Goal: Transaction & Acquisition: Book appointment/travel/reservation

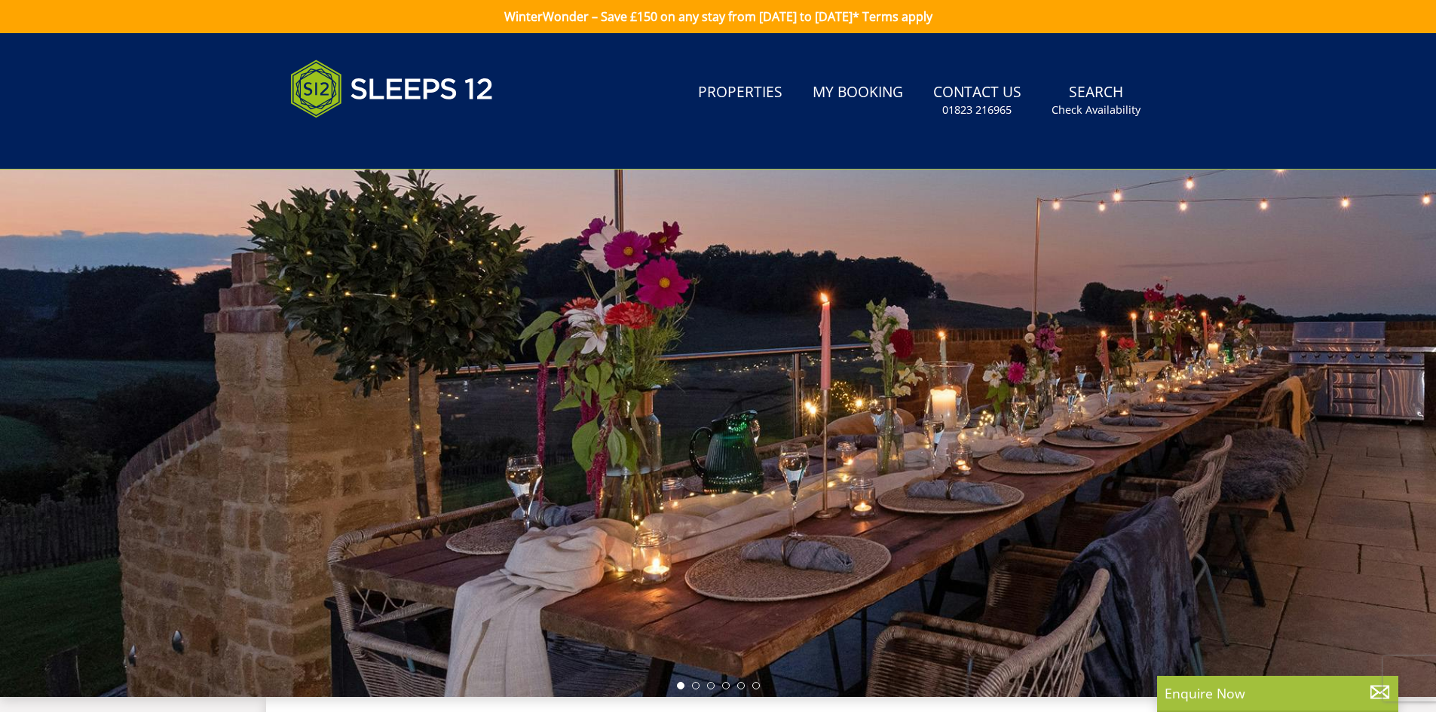
drag, startPoint x: 1235, startPoint y: 348, endPoint x: 855, endPoint y: 301, distance: 382.8
click at [855, 301] on div at bounding box center [718, 434] width 1436 height 528
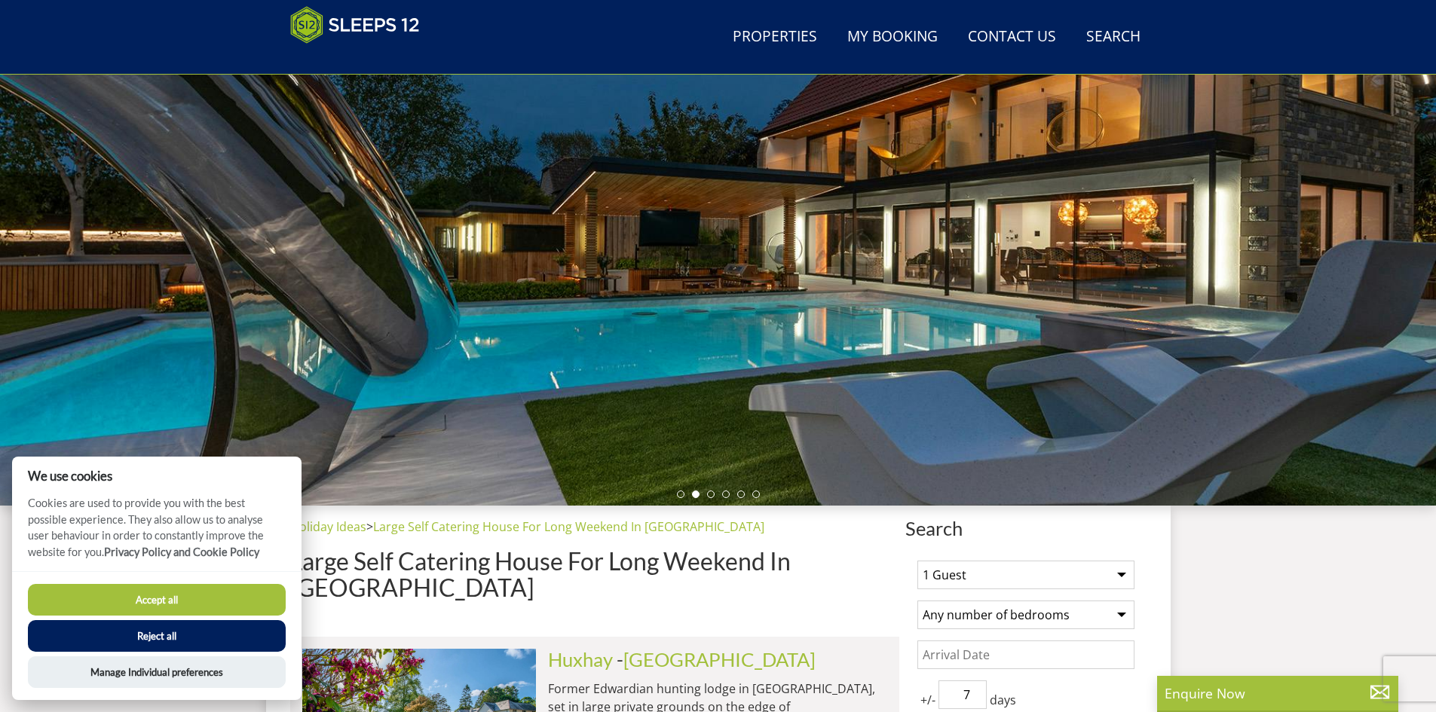
scroll to position [315, 0]
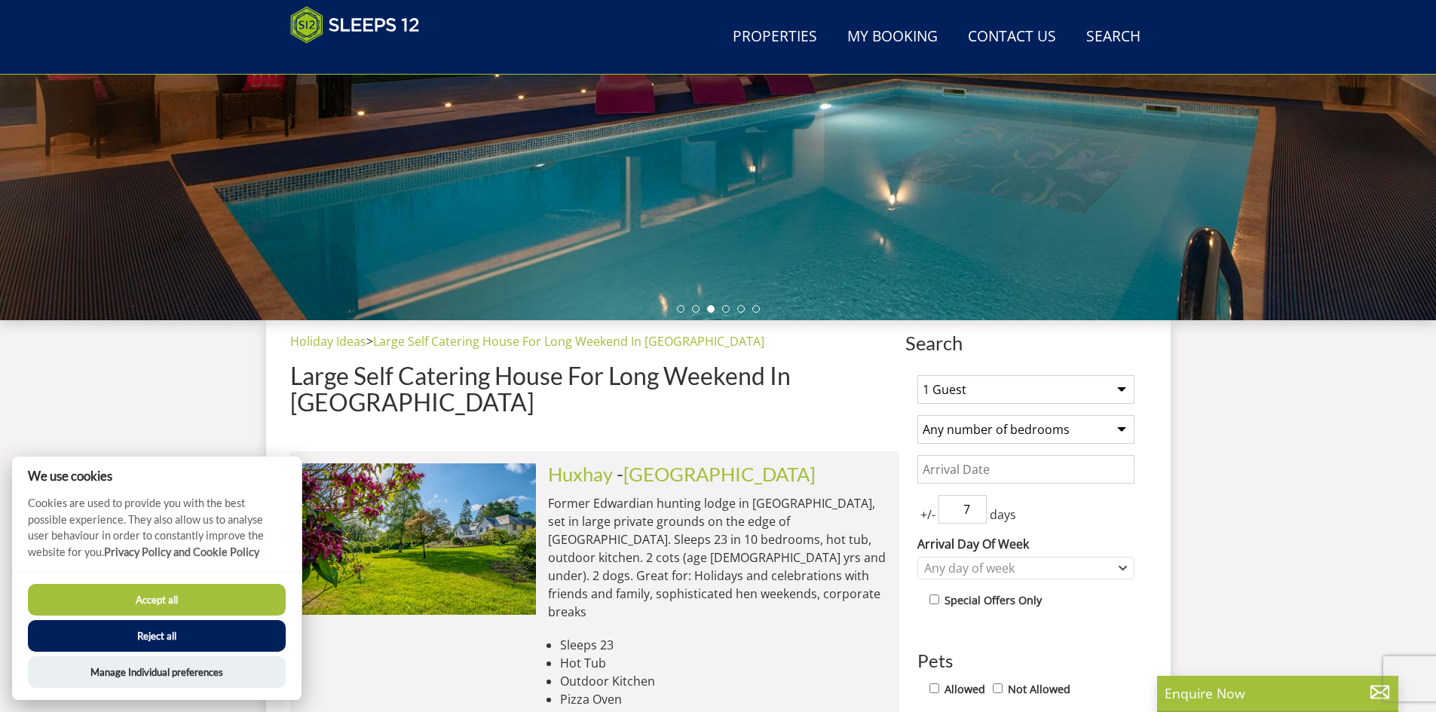
click at [183, 604] on button "Accept all" at bounding box center [157, 600] width 258 height 32
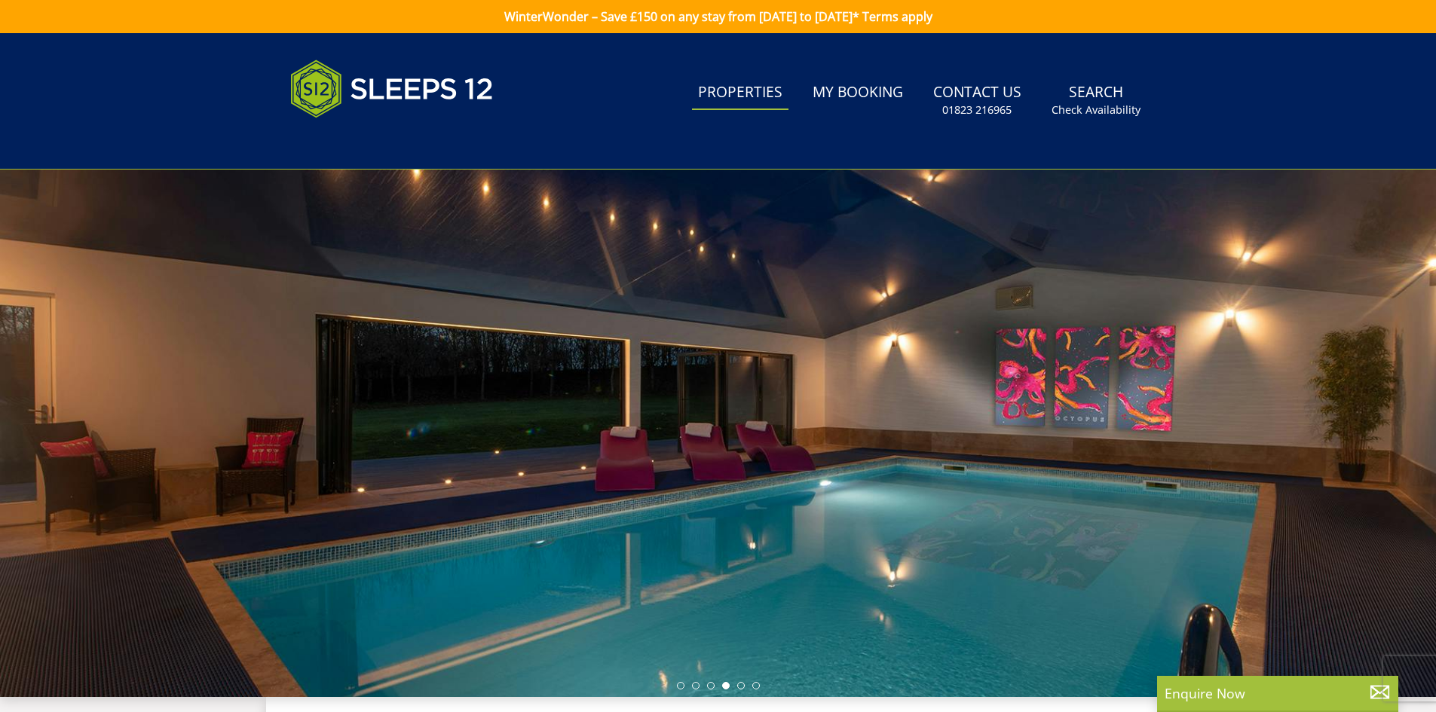
click at [745, 91] on link "Properties" at bounding box center [740, 93] width 96 height 34
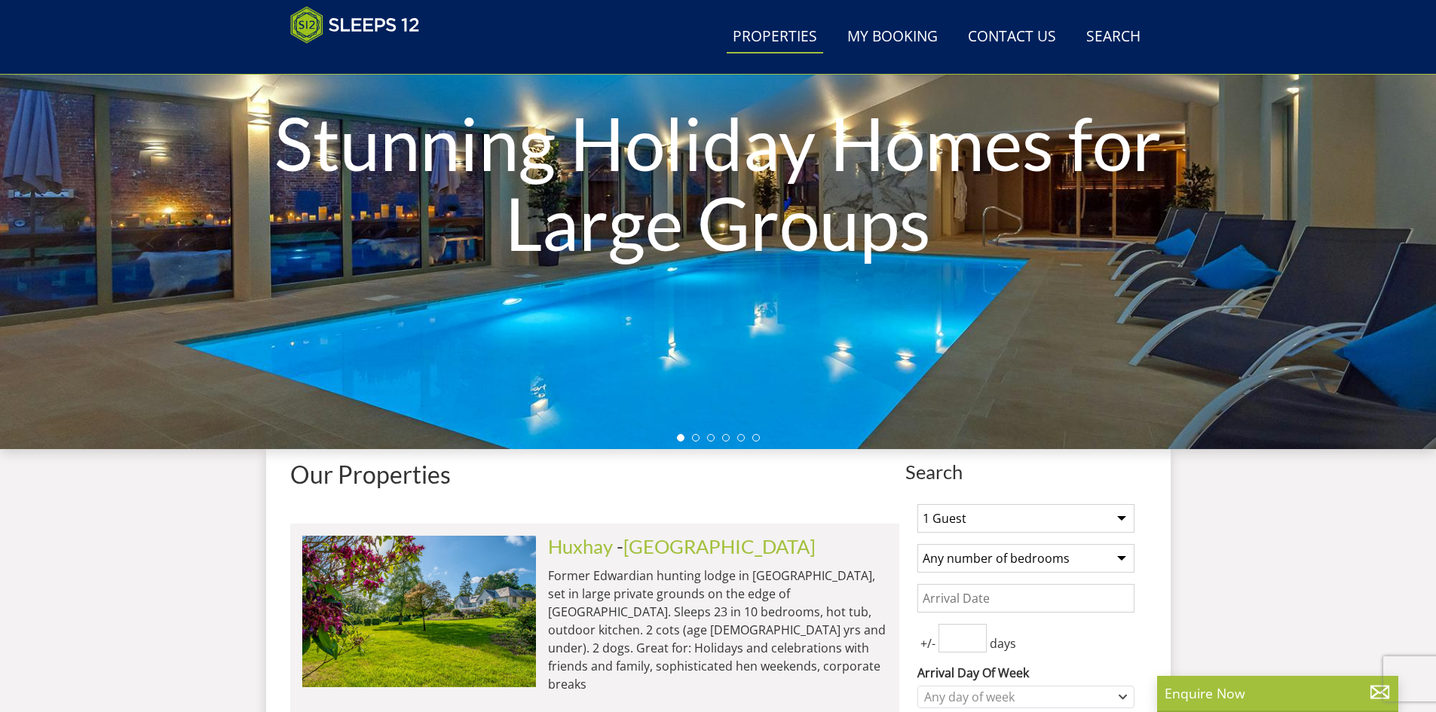
scroll to position [467, 0]
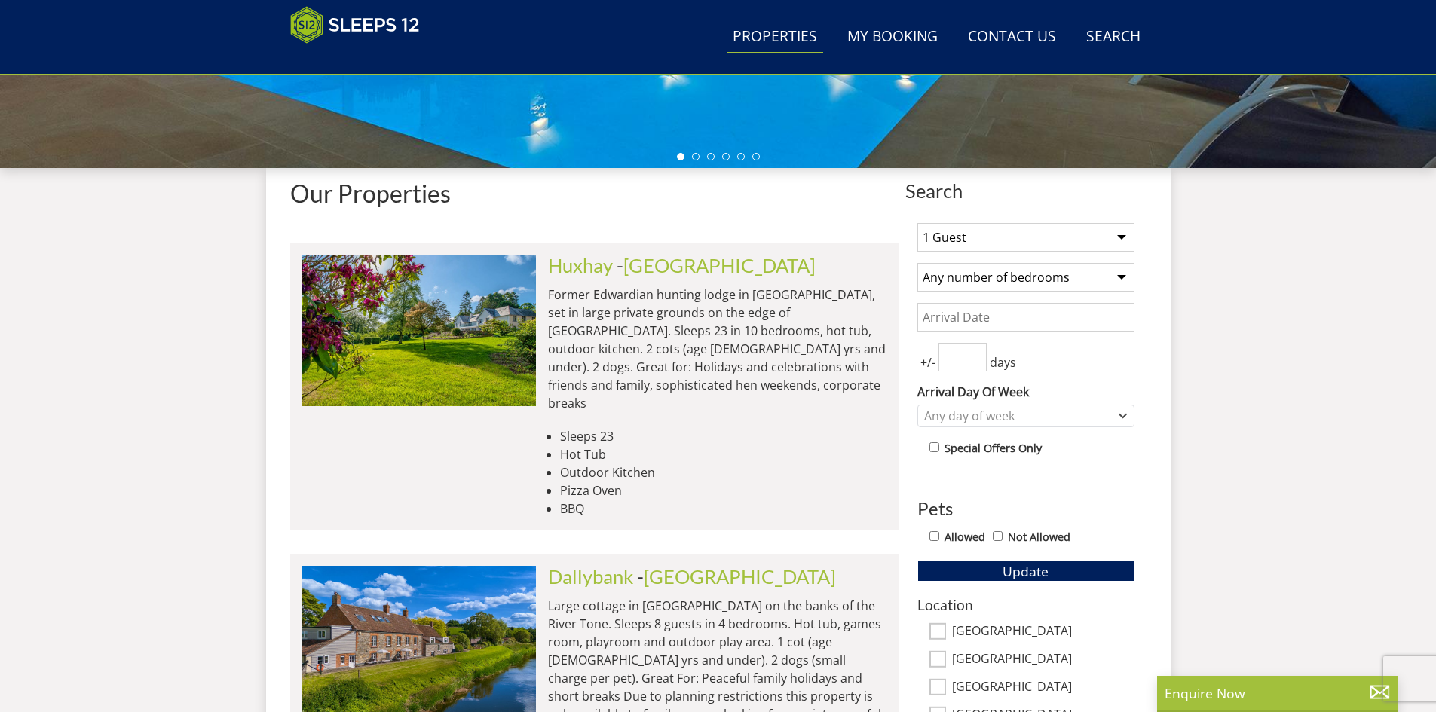
click at [972, 286] on select "Any number of bedrooms 4 Bedrooms 5 Bedrooms 6 Bedrooms 7 Bedrooms 8 Bedrooms 9…" at bounding box center [1025, 277] width 217 height 29
click at [985, 289] on select "Any number of bedrooms 4 Bedrooms 5 Bedrooms 6 Bedrooms 7 Bedrooms 8 Bedrooms 9…" at bounding box center [1025, 277] width 217 height 29
click at [986, 276] on select "Any number of bedrooms 4 Bedrooms 5 Bedrooms 6 Bedrooms 7 Bedrooms 8 Bedrooms 9…" at bounding box center [1025, 277] width 217 height 29
select select "12"
click at [917, 263] on select "Any number of bedrooms 4 Bedrooms 5 Bedrooms 6 Bedrooms 7 Bedrooms 8 Bedrooms 9…" at bounding box center [1025, 277] width 217 height 29
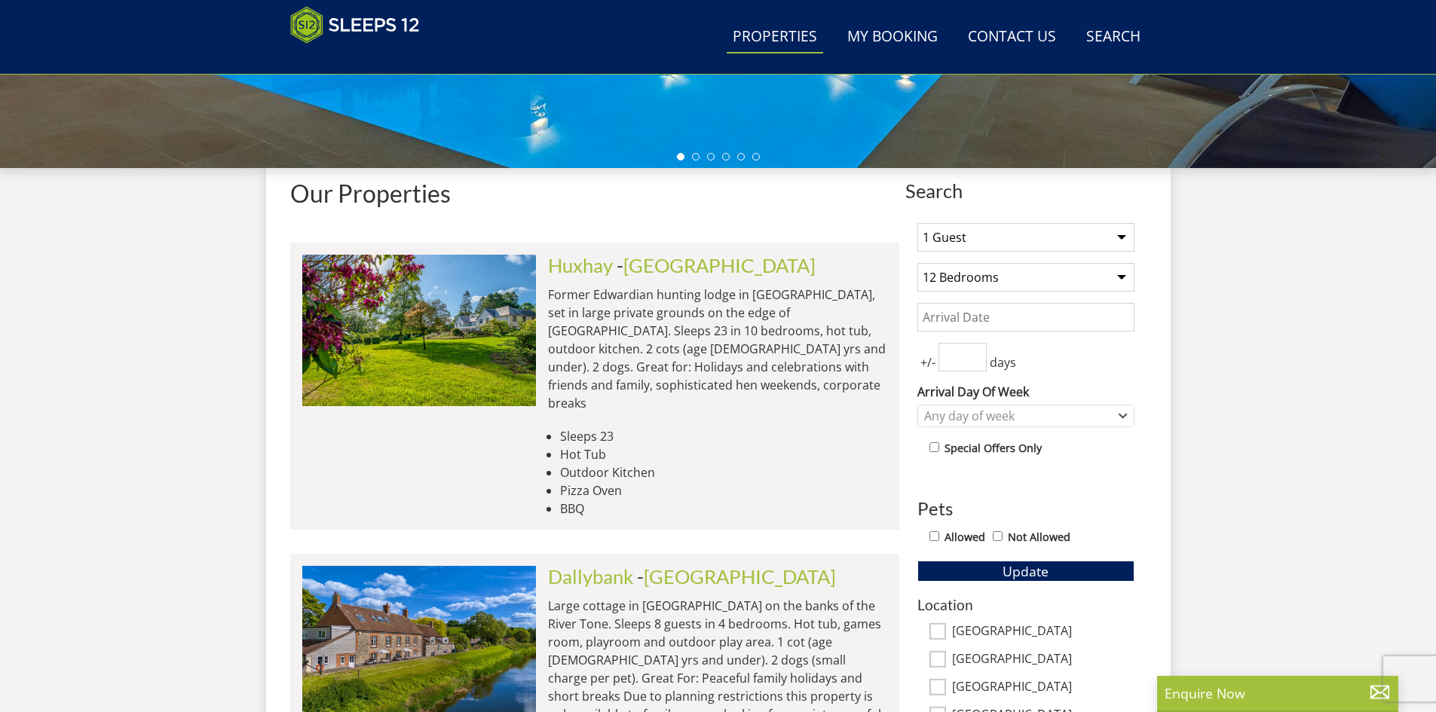
click at [977, 242] on select "1 Guest 2 Guests 3 Guests 4 Guests 5 Guests 6 Guests 7 Guests 8 Guests 9 Guests…" at bounding box center [1025, 237] width 217 height 29
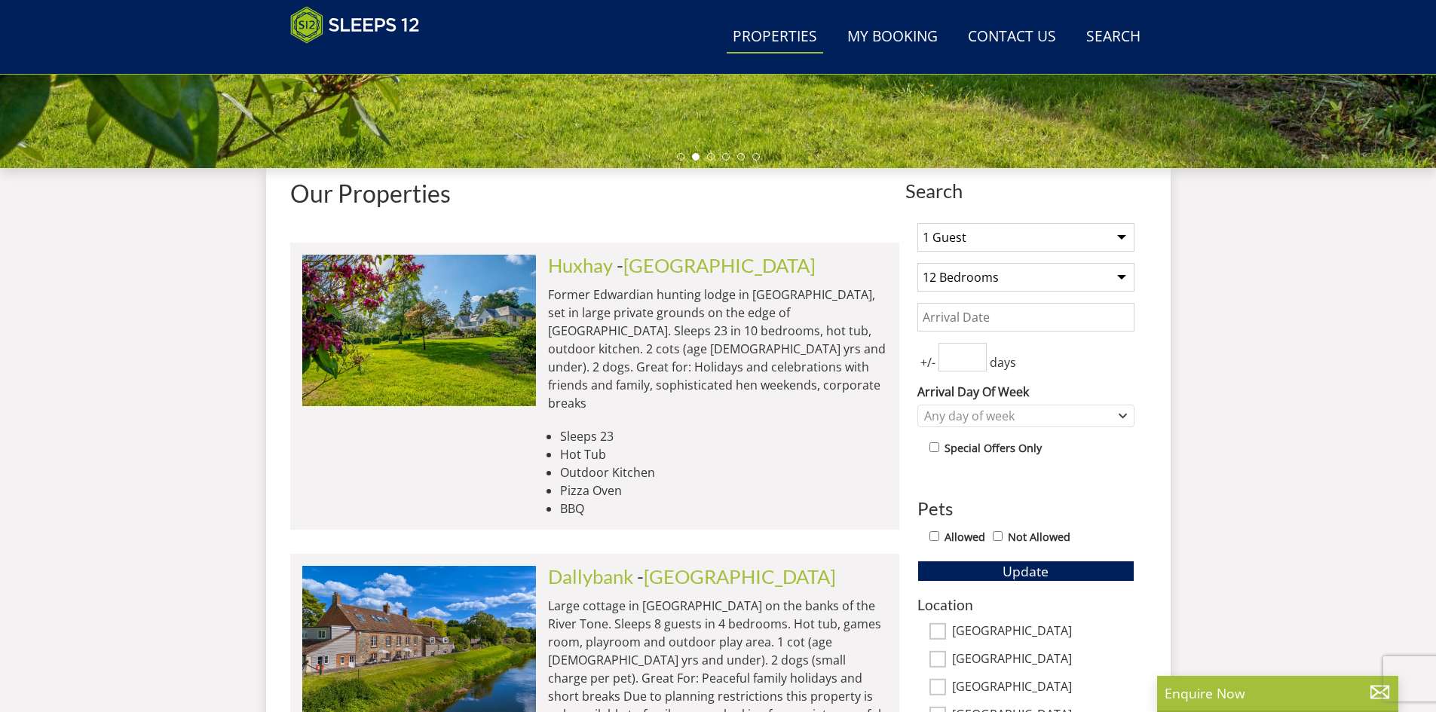
select select "12"
click at [917, 223] on select "1 Guest 2 Guests 3 Guests 4 Guests 5 Guests 6 Guests 7 Guests 8 Guests 9 Guests…" at bounding box center [1025, 237] width 217 height 29
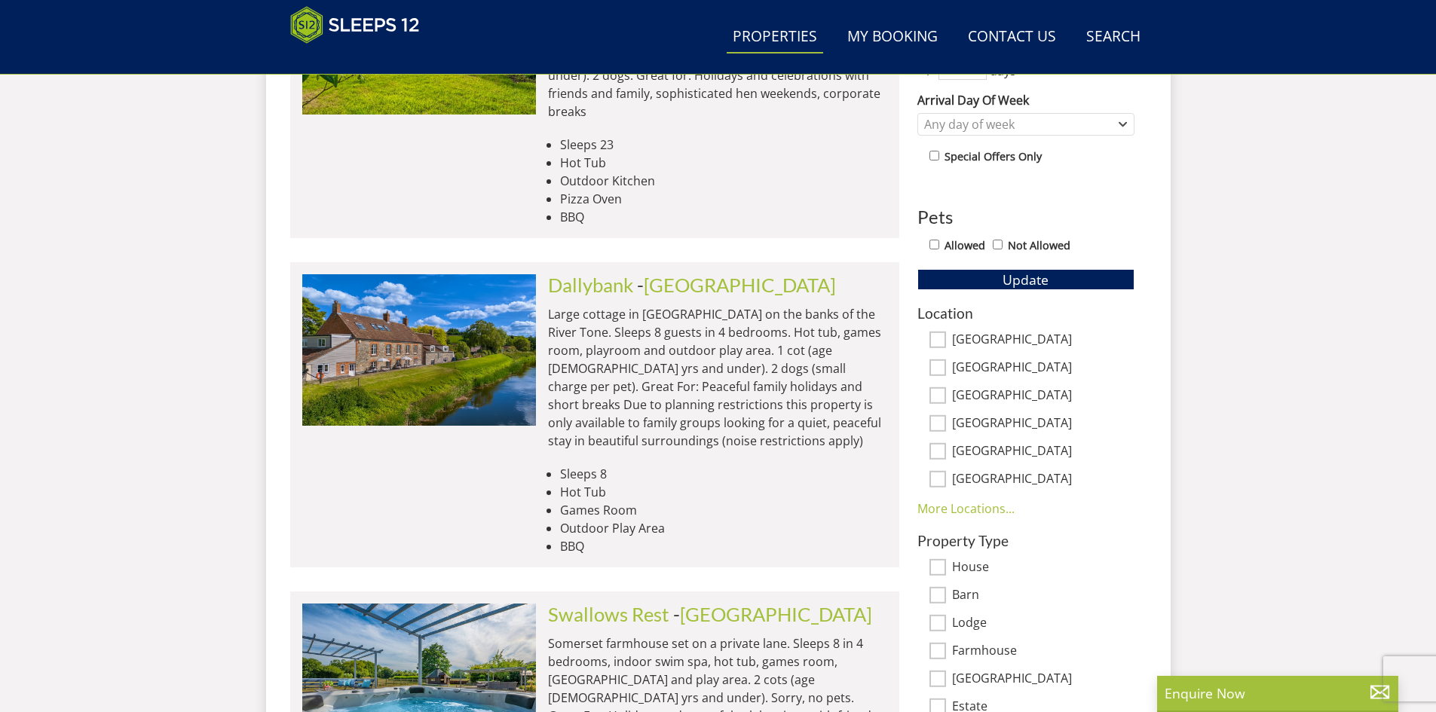
scroll to position [769, 0]
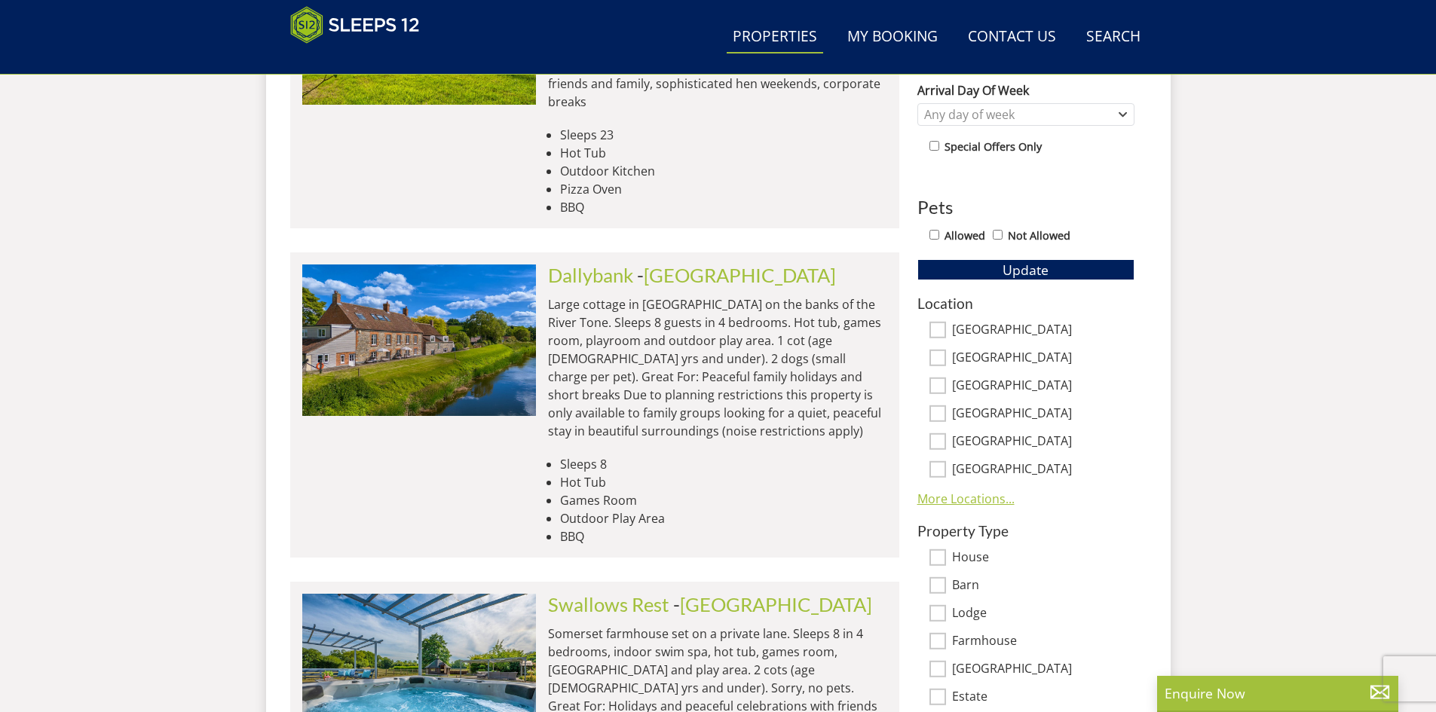
click at [944, 494] on link "More Locations..." at bounding box center [965, 499] width 97 height 17
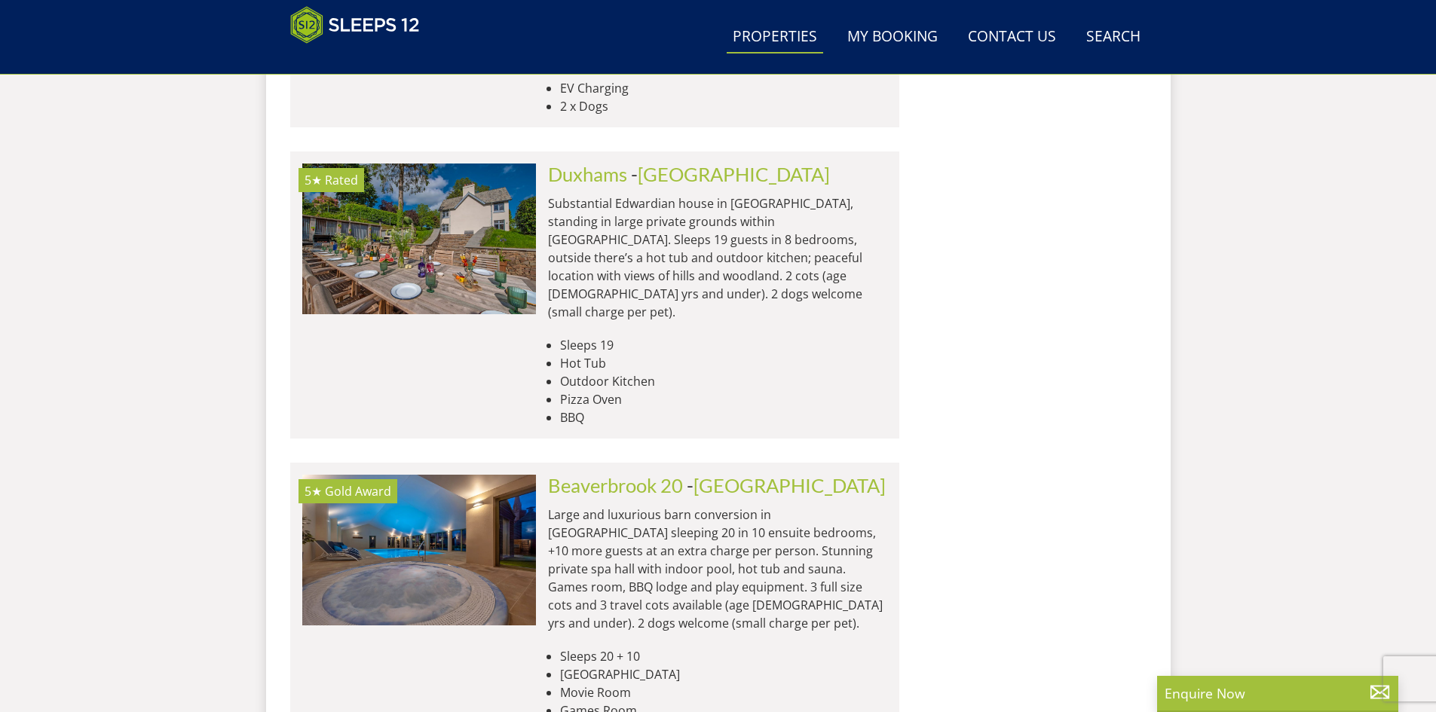
scroll to position [1824, 0]
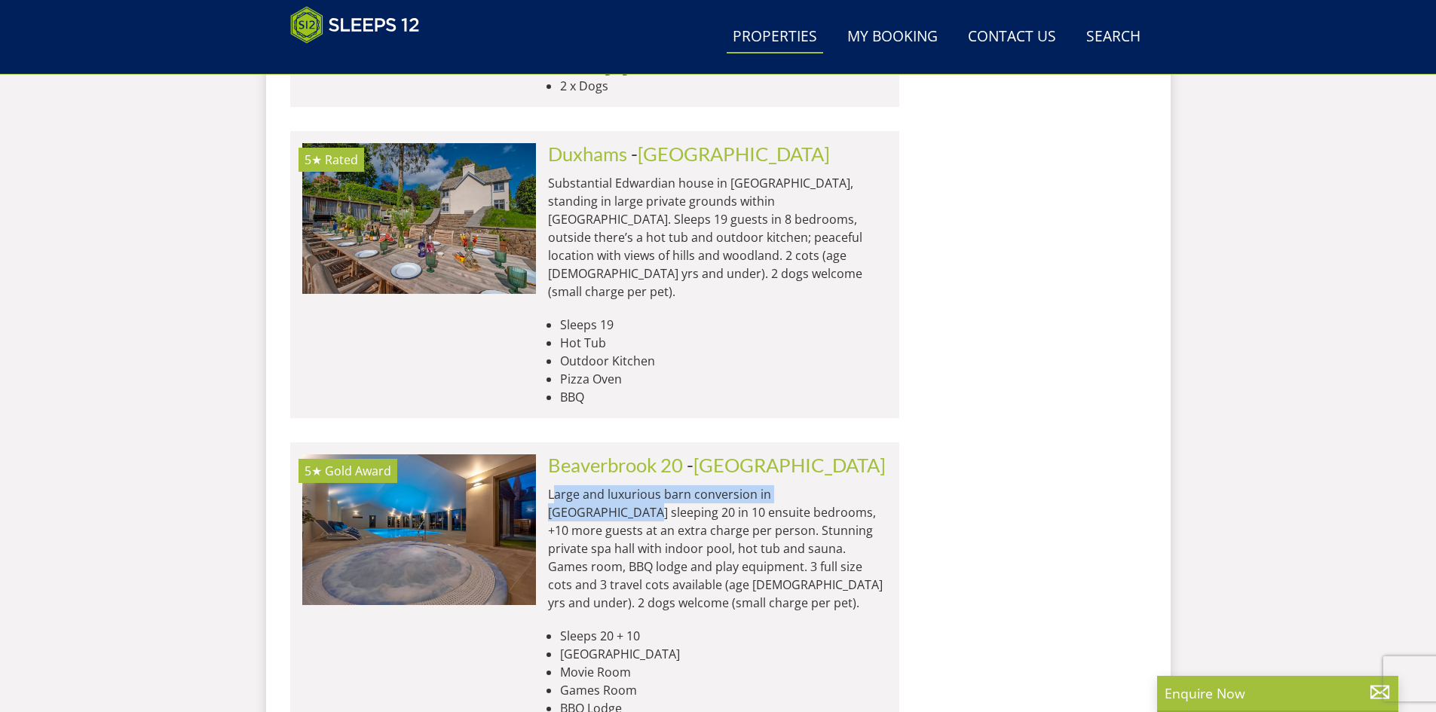
drag, startPoint x: 553, startPoint y: 426, endPoint x: 877, endPoint y: 424, distance: 324.1
click at [871, 485] on p "Large and luxurious barn conversion in [GEOGRAPHIC_DATA] sleeping 20 in 10 ensu…" at bounding box center [717, 548] width 339 height 127
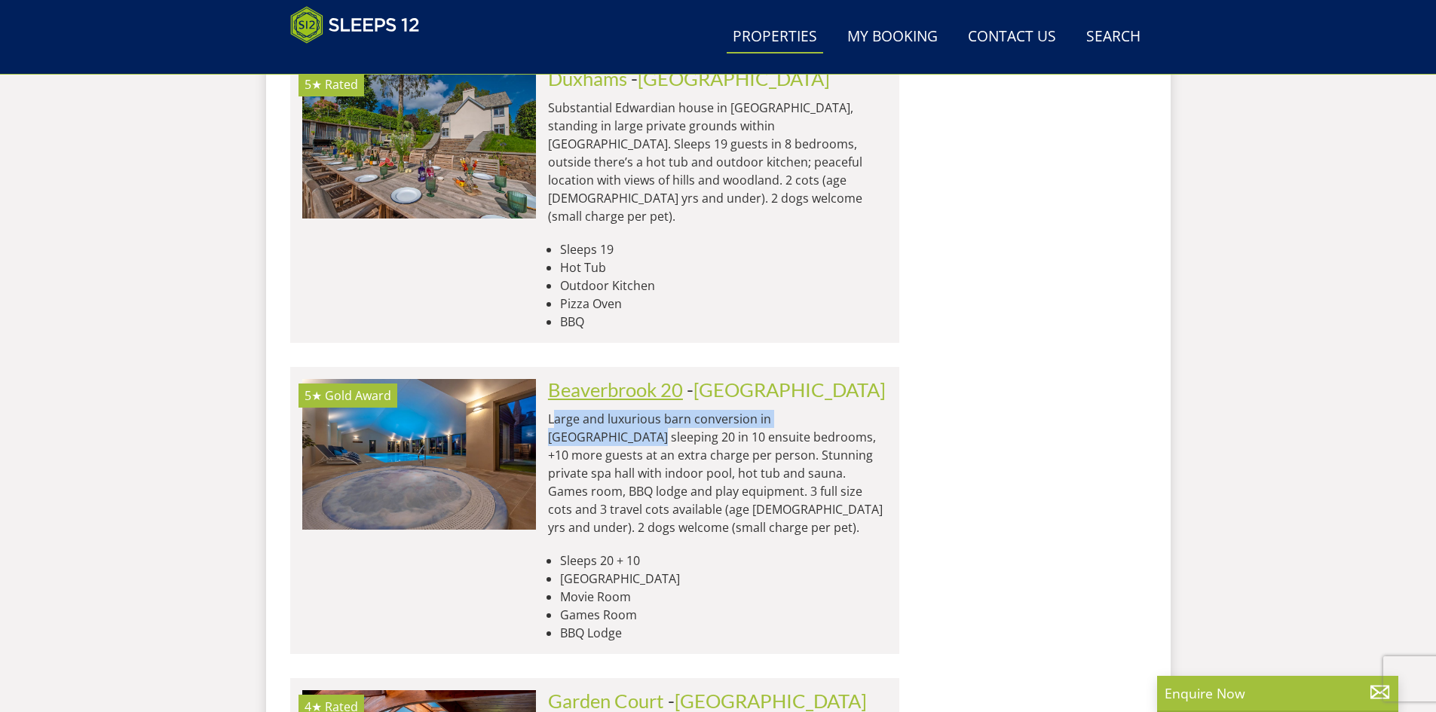
click at [594, 378] on link "Beaverbrook 20" at bounding box center [615, 389] width 135 height 23
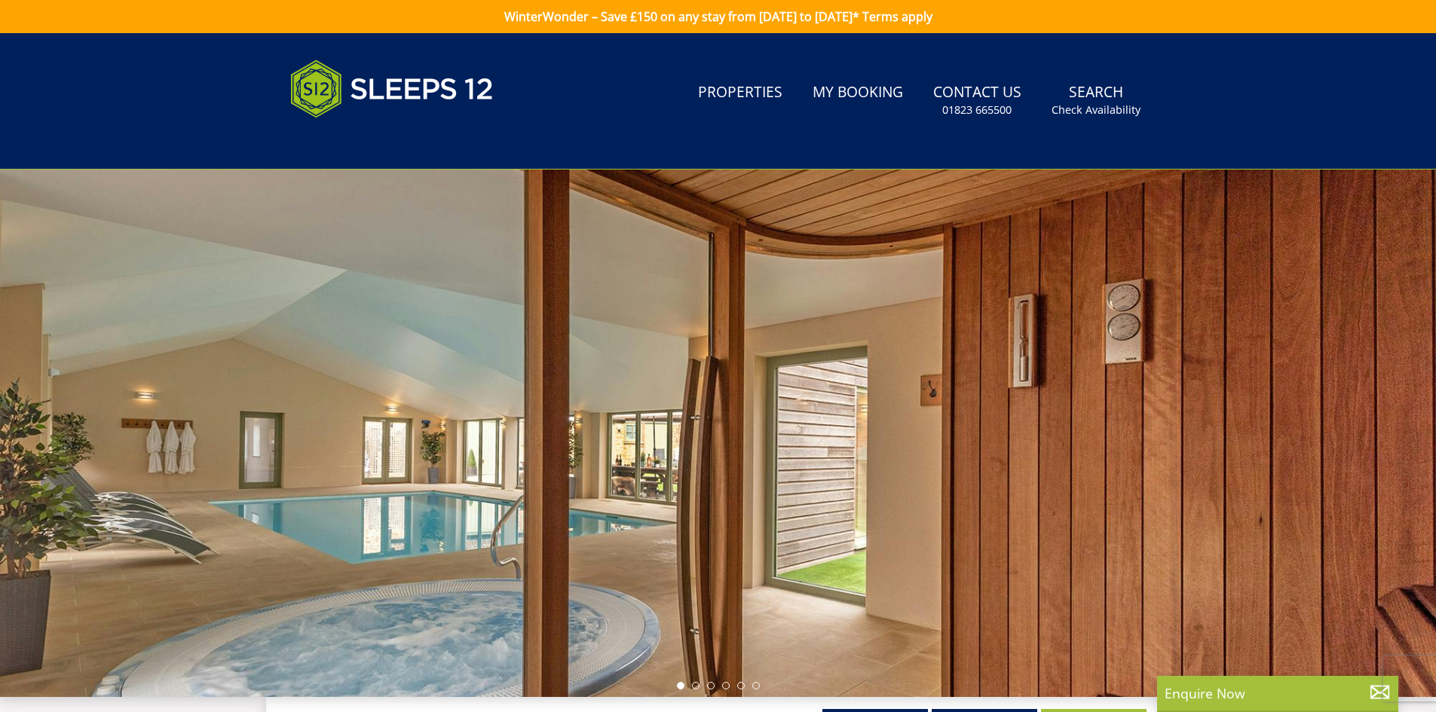
drag, startPoint x: 653, startPoint y: 460, endPoint x: 261, endPoint y: 447, distance: 392.8
click at [311, 451] on div at bounding box center [718, 434] width 1436 height 528
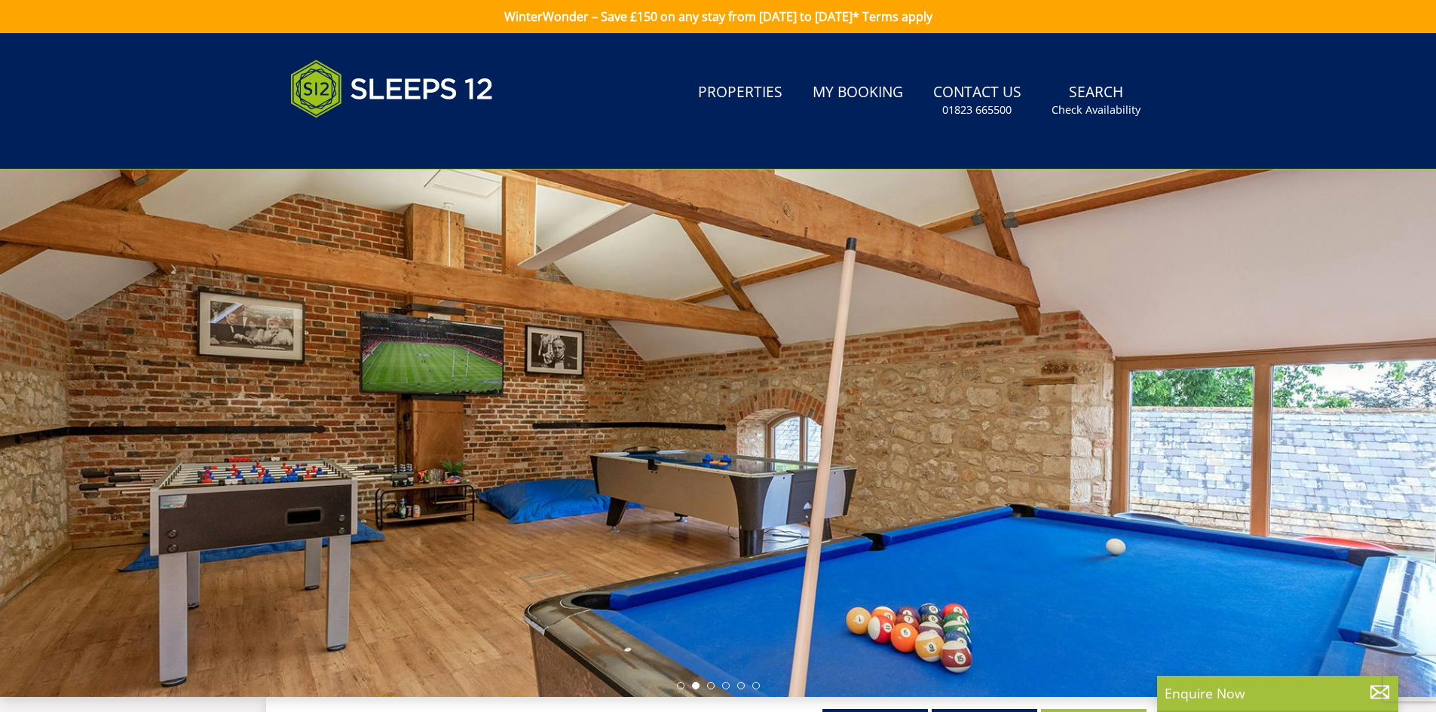
click at [736, 433] on div at bounding box center [718, 434] width 1436 height 528
drag, startPoint x: 280, startPoint y: 474, endPoint x: 306, endPoint y: 449, distance: 35.7
click at [261, 475] on div at bounding box center [718, 434] width 1436 height 528
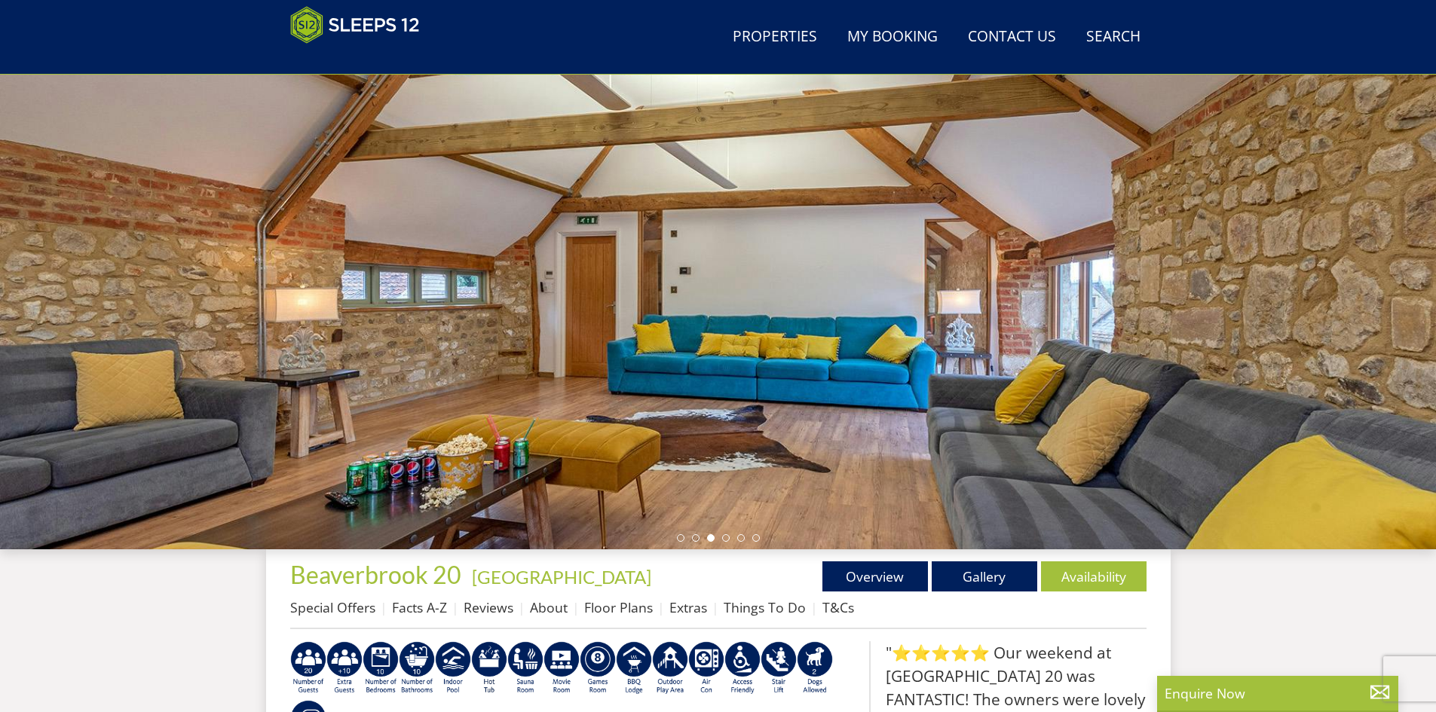
scroll to position [89, 0]
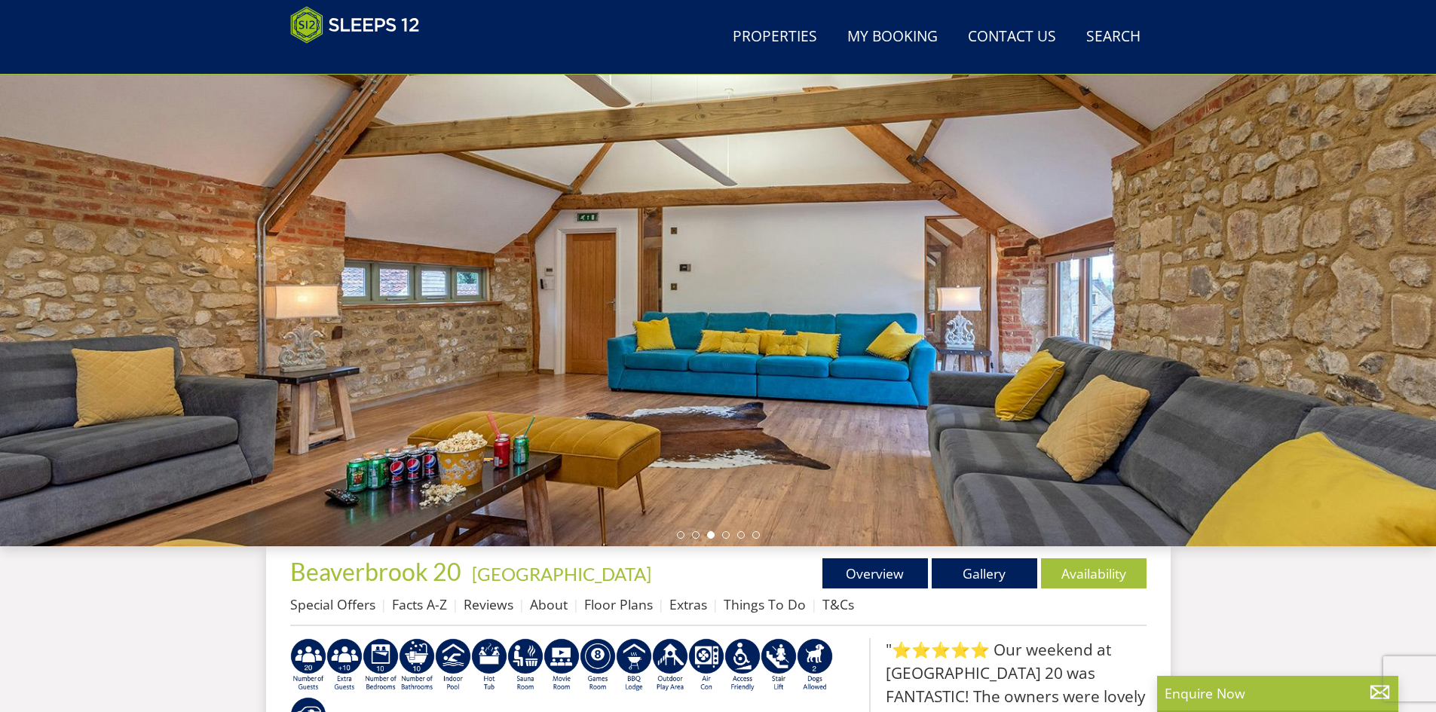
drag, startPoint x: 944, startPoint y: 375, endPoint x: 497, endPoint y: 406, distance: 447.9
click at [433, 416] on div at bounding box center [718, 283] width 1436 height 528
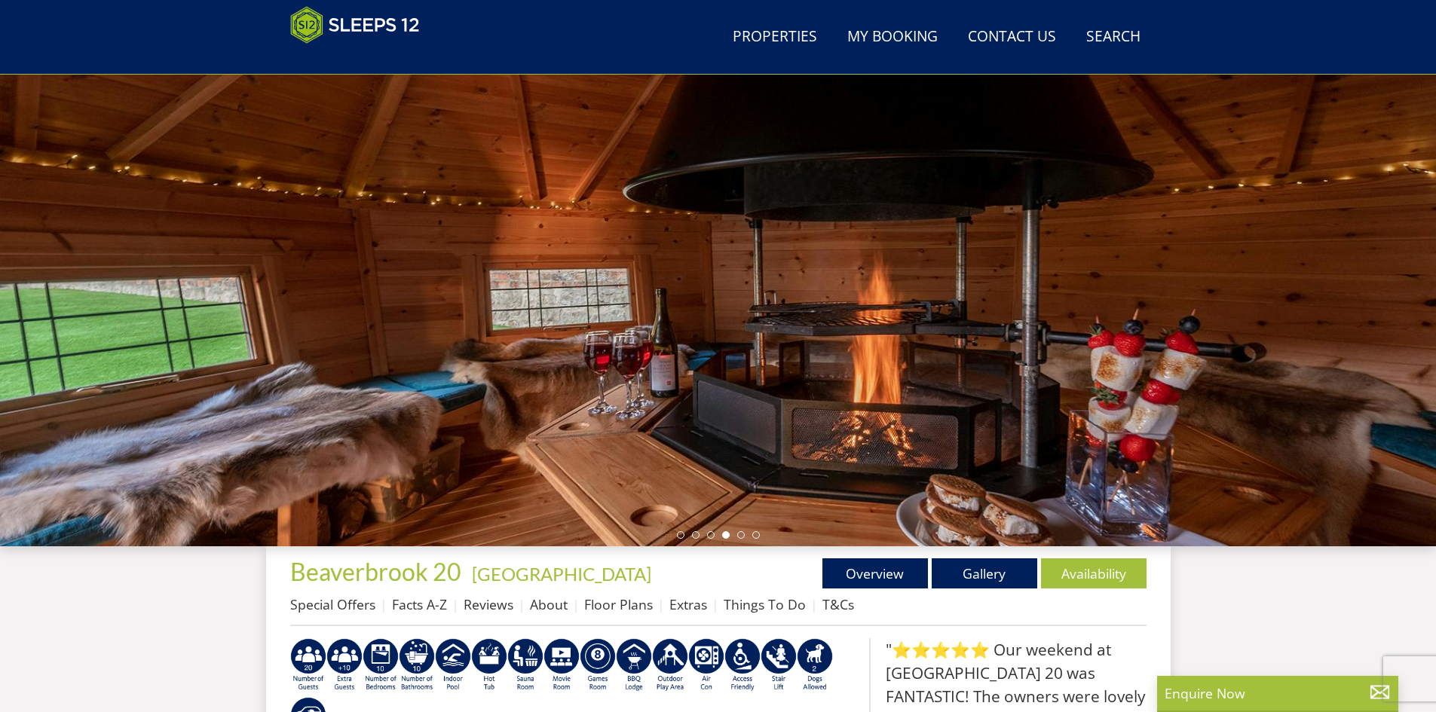
drag, startPoint x: 946, startPoint y: 364, endPoint x: 662, endPoint y: 369, distance: 284.1
click at [713, 374] on div at bounding box center [718, 283] width 1436 height 528
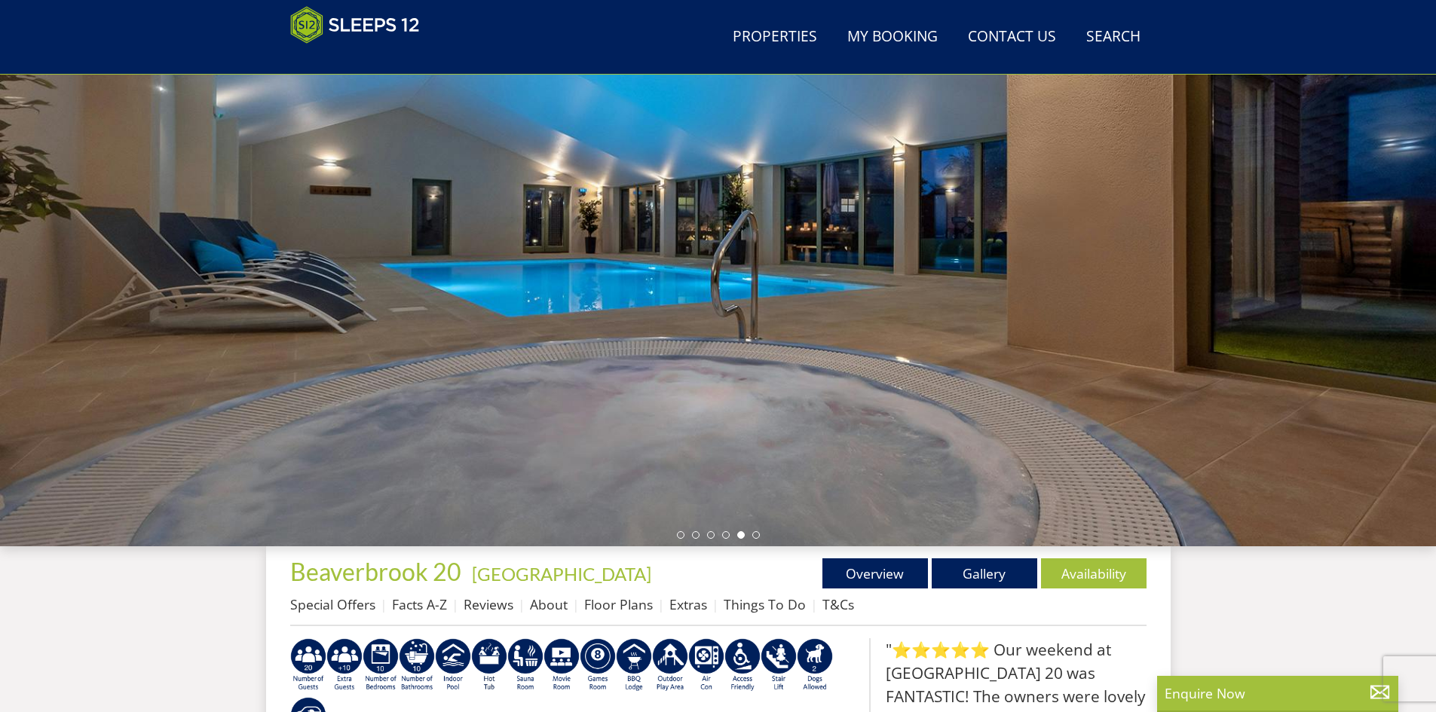
drag, startPoint x: 1025, startPoint y: 347, endPoint x: 513, endPoint y: 347, distance: 511.7
click at [513, 347] on div at bounding box center [718, 283] width 1436 height 528
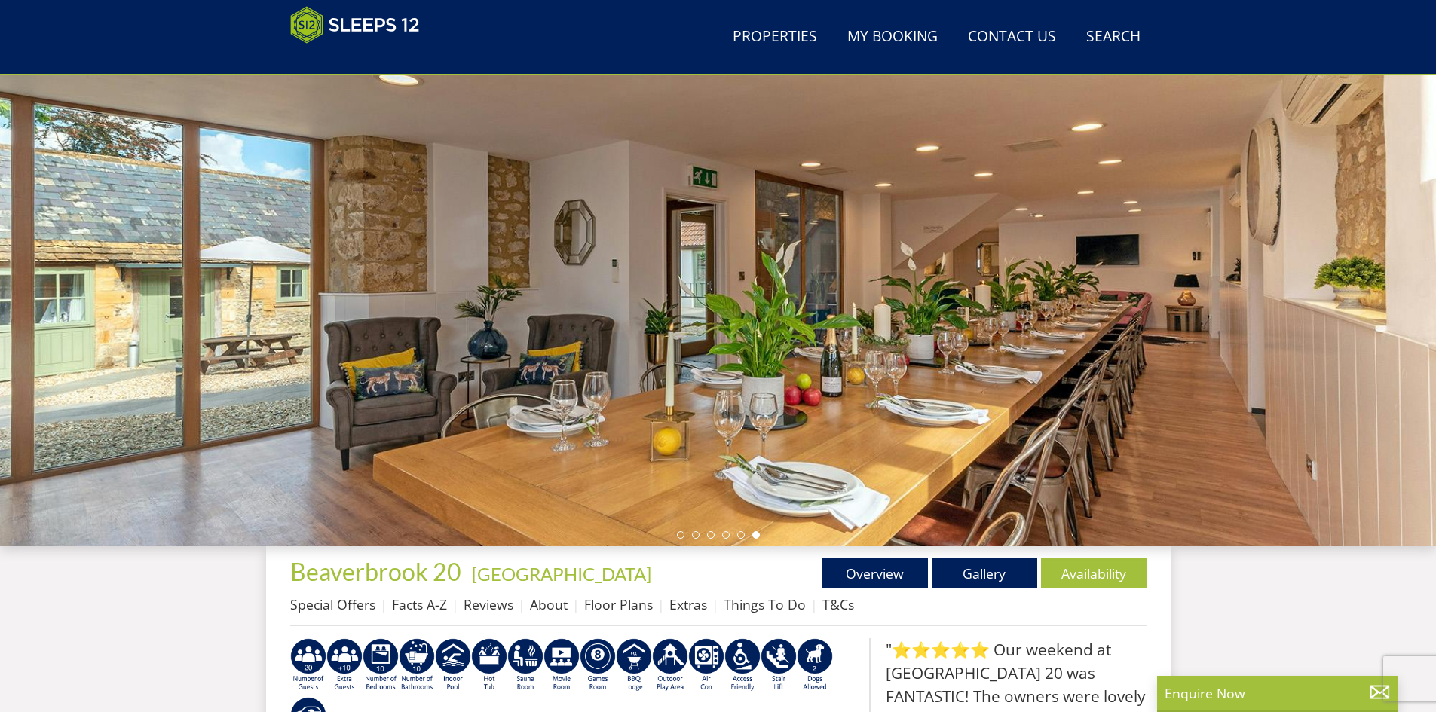
drag, startPoint x: 1016, startPoint y: 367, endPoint x: 368, endPoint y: 363, distance: 648.1
click at [369, 363] on div at bounding box center [718, 283] width 1436 height 528
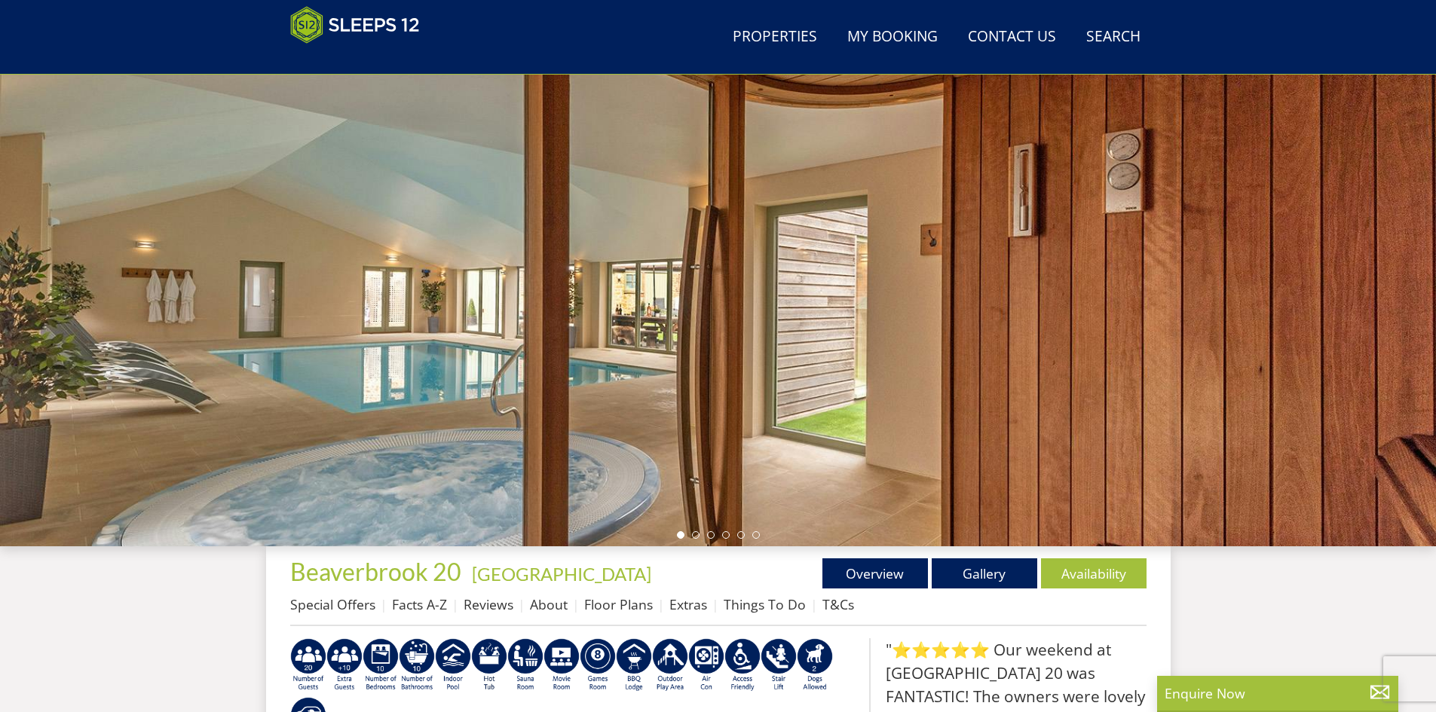
drag, startPoint x: 910, startPoint y: 369, endPoint x: 103, endPoint y: 364, distance: 806.4
click at [106, 367] on div at bounding box center [718, 283] width 1436 height 528
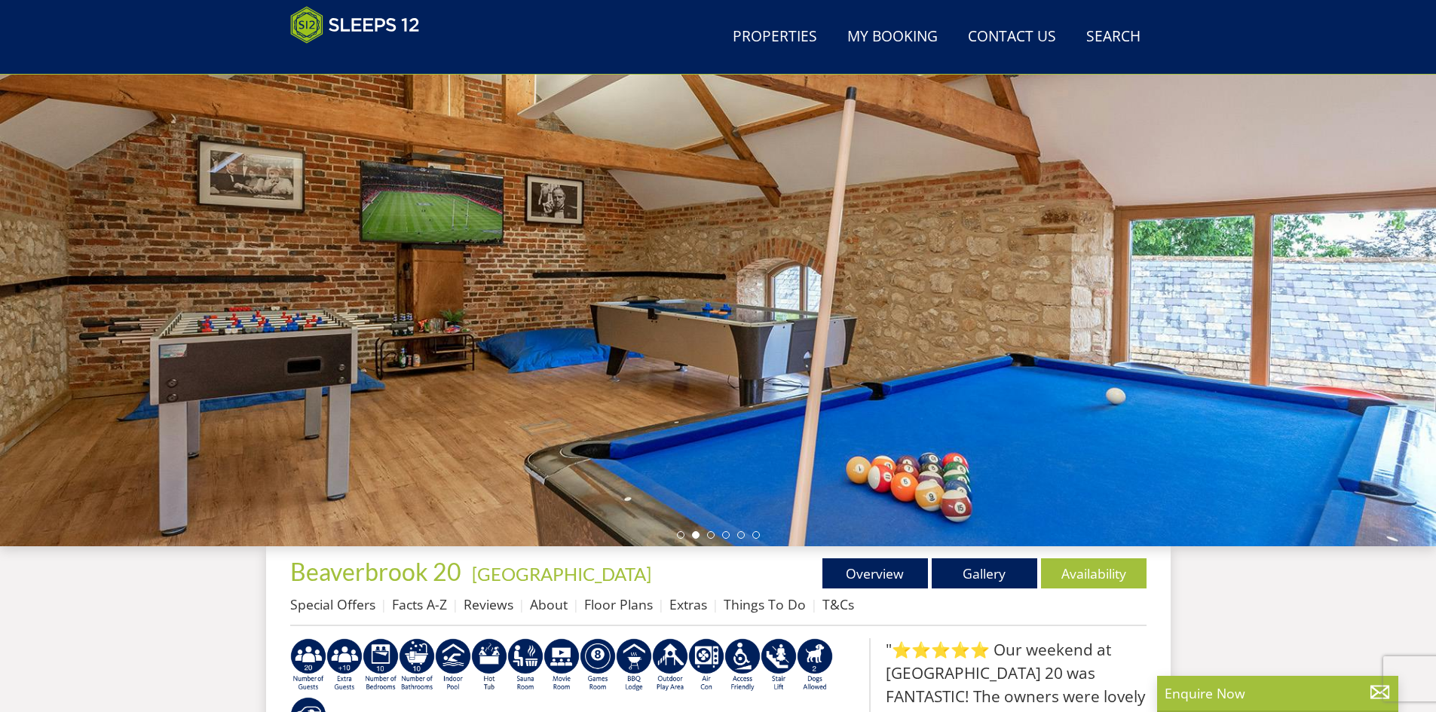
drag, startPoint x: 902, startPoint y: 335, endPoint x: 246, endPoint y: 333, distance: 655.6
click at [246, 333] on div at bounding box center [718, 283] width 1436 height 528
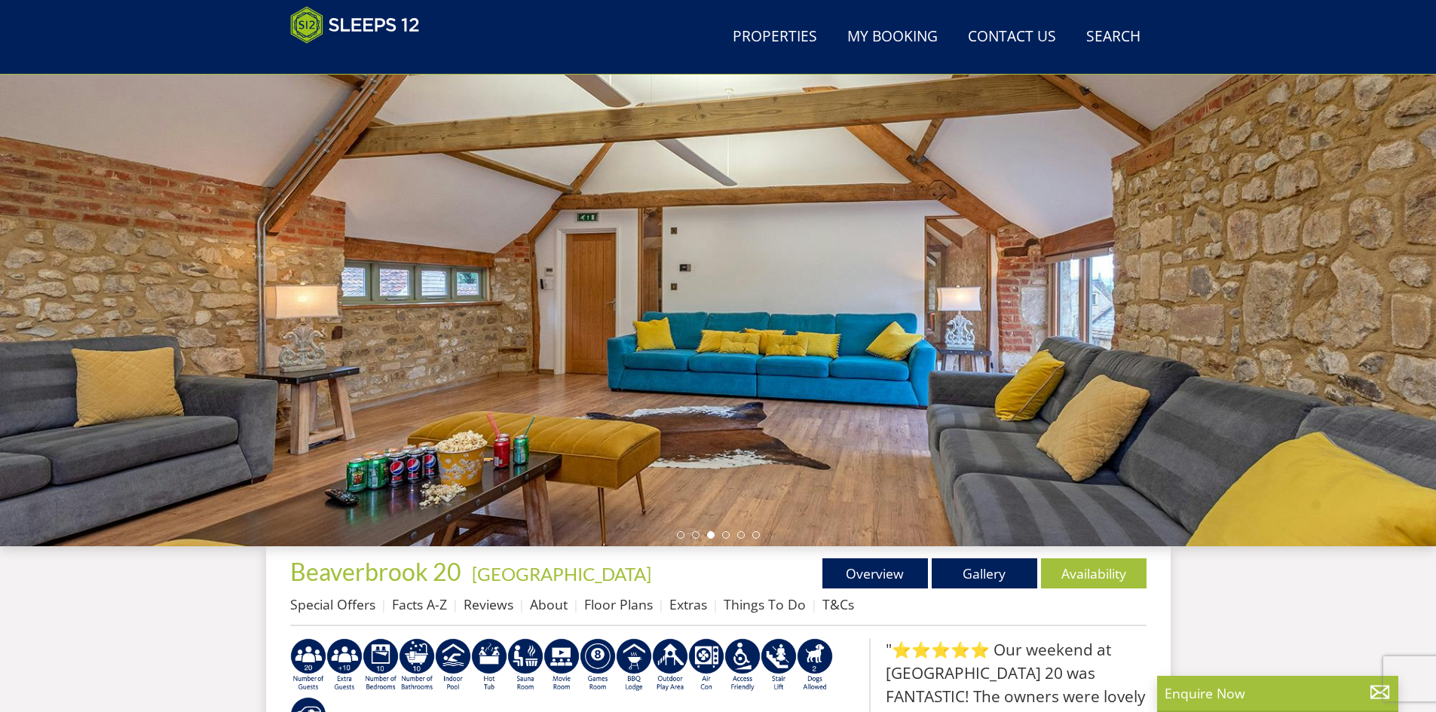
drag, startPoint x: 1117, startPoint y: 354, endPoint x: 228, endPoint y: 378, distance: 888.8
click at [228, 378] on div at bounding box center [718, 283] width 1436 height 528
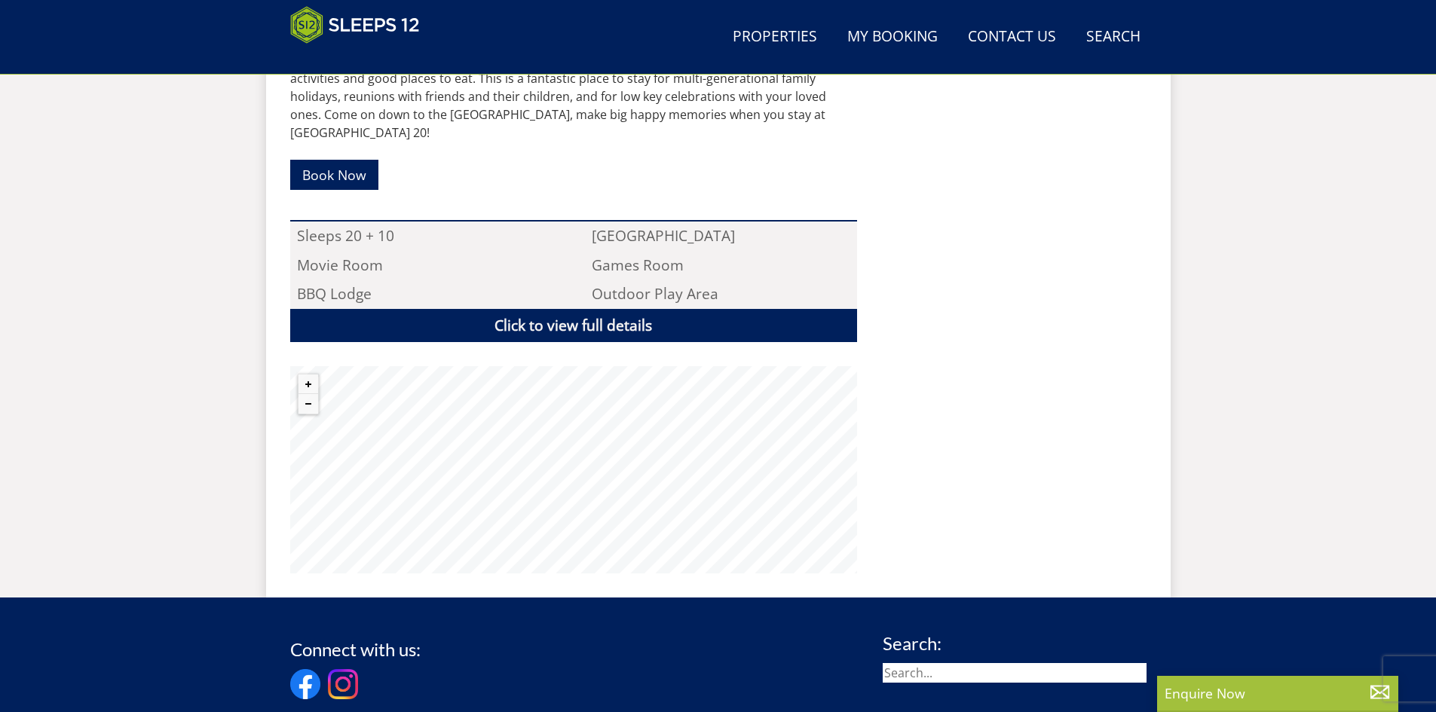
scroll to position [993, 0]
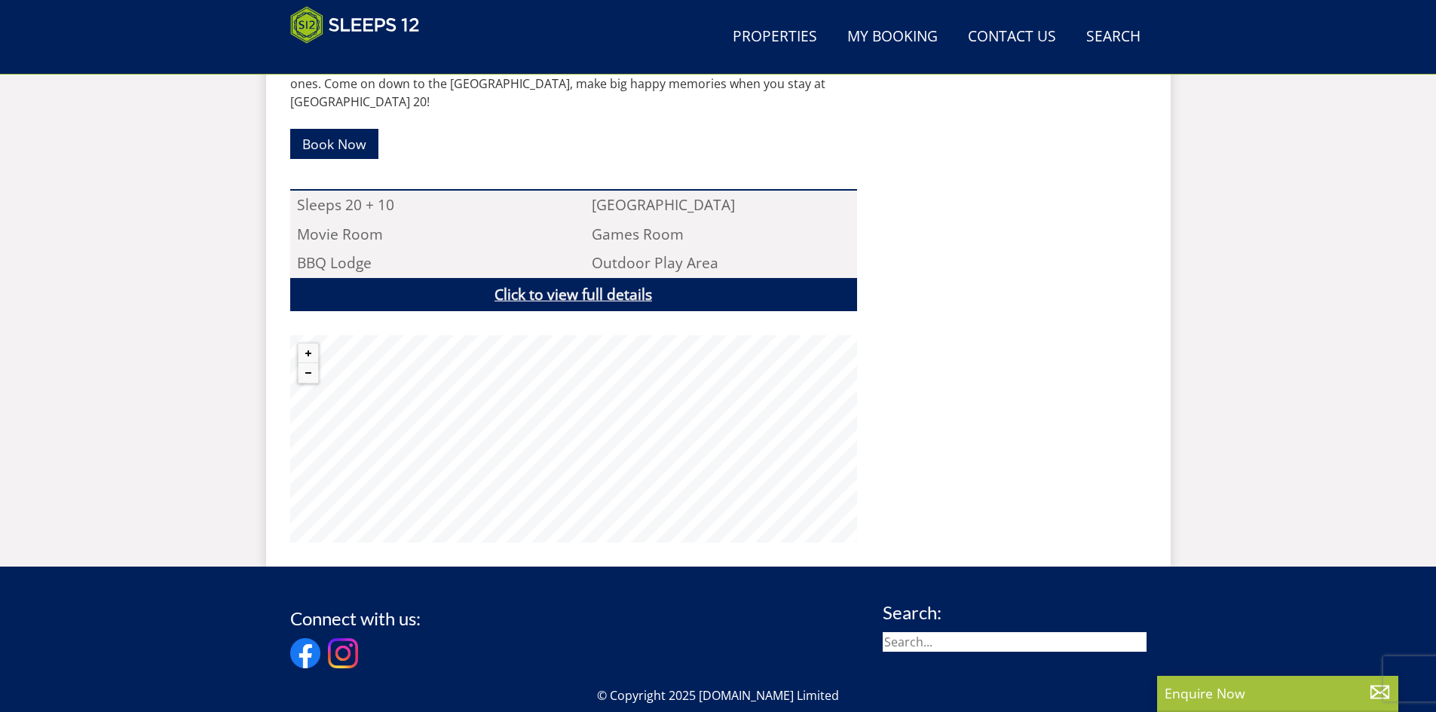
click at [510, 281] on link "Click to view full details" at bounding box center [573, 295] width 567 height 34
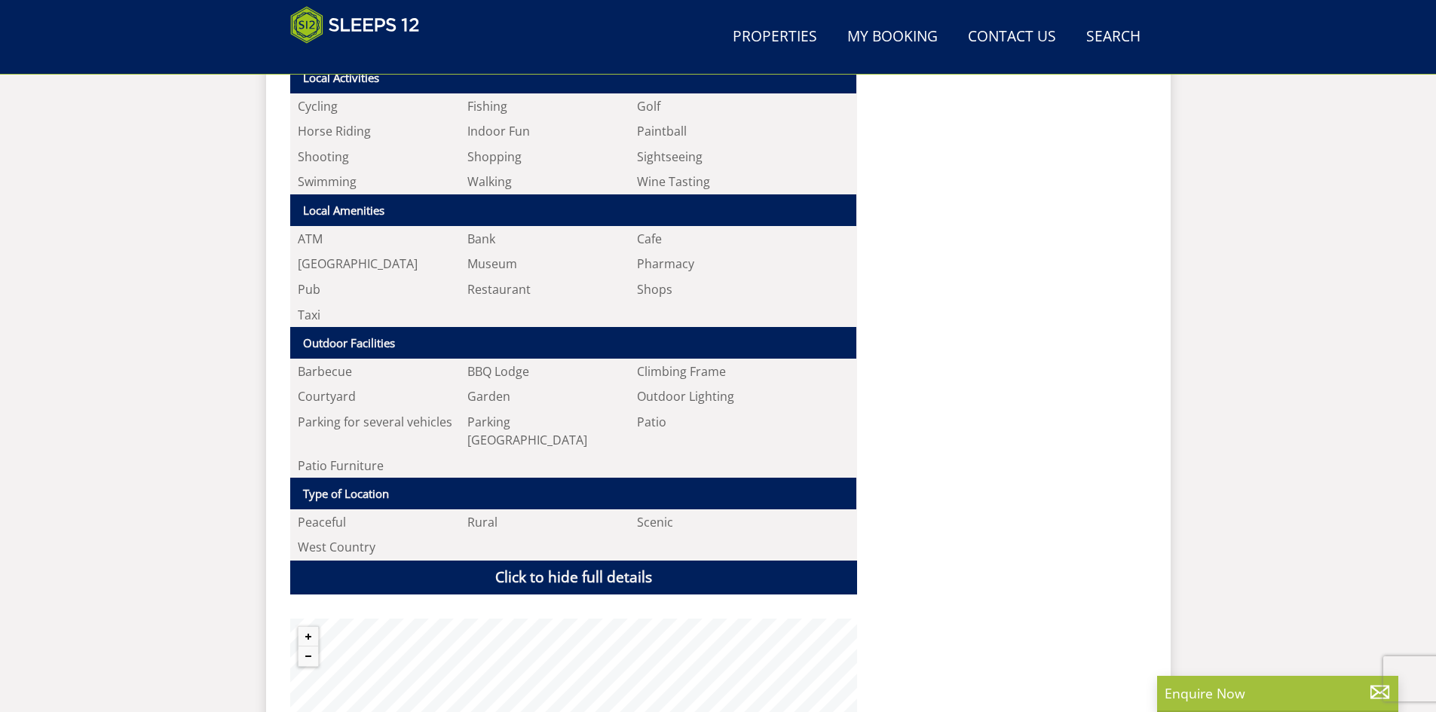
scroll to position [2350, 0]
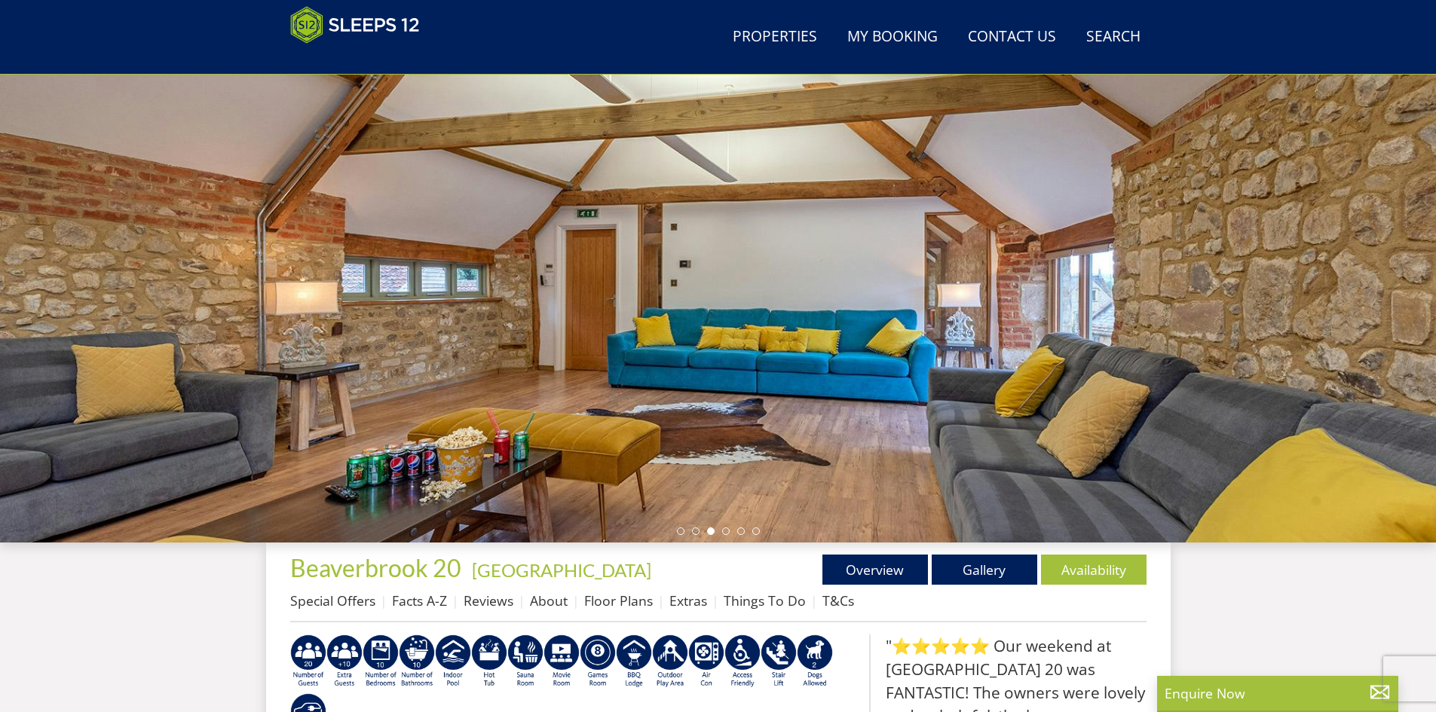
scroll to position [92, 0]
